Goal: Entertainment & Leisure: Consume media (video, audio)

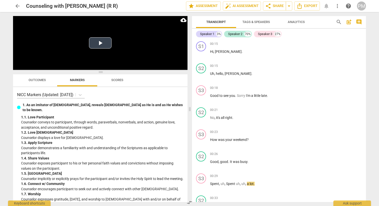
click at [109, 43] on button "Play Video" at bounding box center [100, 42] width 23 height 11
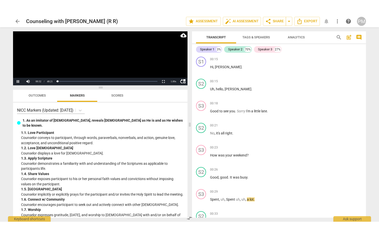
scroll to position [164, 0]
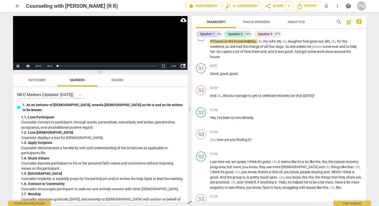
click at [163, 64] on button "Non-Fullscreen" at bounding box center [163, 66] width 10 height 8
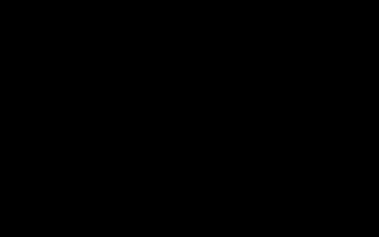
scroll to position [360, 0]
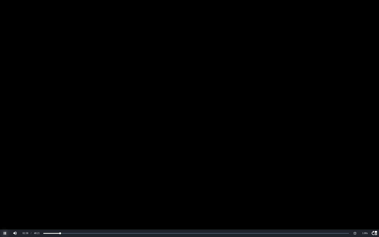
click at [4, 206] on button "Pause" at bounding box center [5, 233] width 10 height 8
click at [4, 206] on button "Play" at bounding box center [5, 233] width 10 height 8
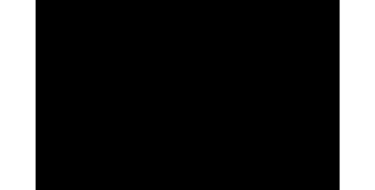
scroll to position [569, 0]
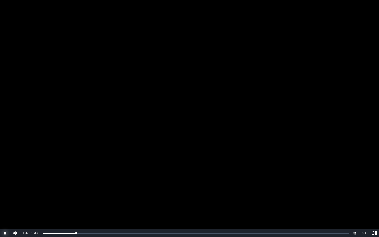
click at [5, 206] on button "Pause" at bounding box center [5, 233] width 10 height 8
